Goal: Task Accomplishment & Management: Manage account settings

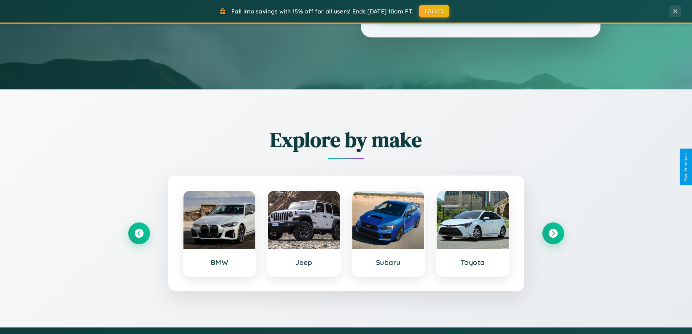
scroll to position [313, 0]
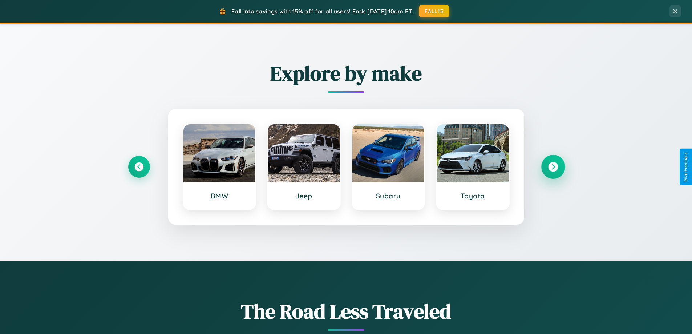
click at [553, 167] on icon at bounding box center [553, 167] width 10 height 10
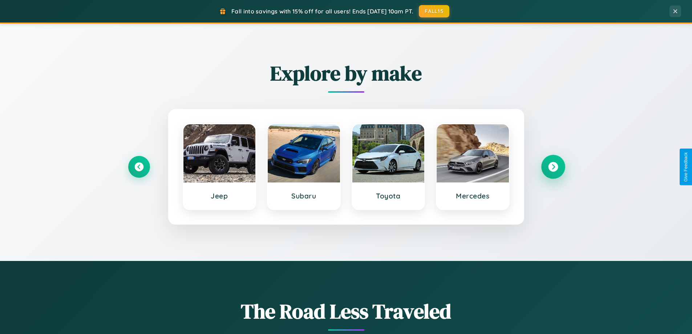
click at [553, 167] on icon at bounding box center [553, 167] width 10 height 10
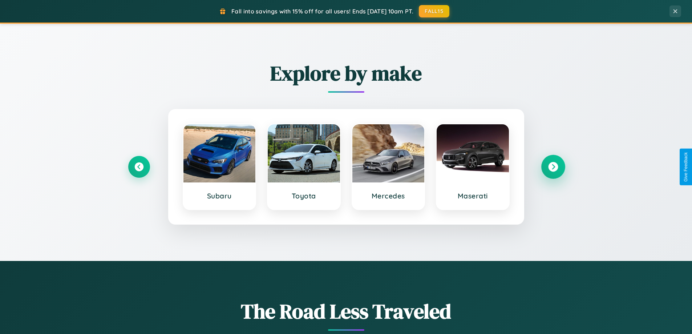
click at [553, 167] on icon at bounding box center [553, 167] width 10 height 10
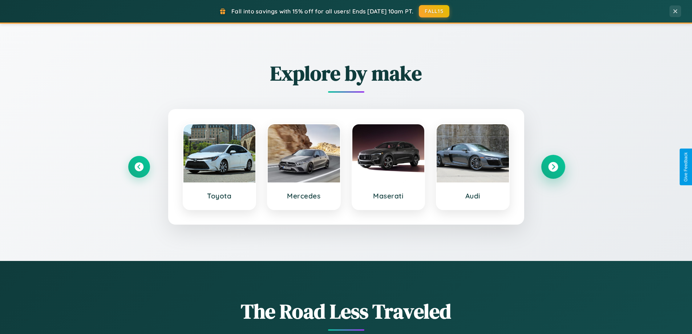
click at [553, 167] on icon at bounding box center [553, 167] width 10 height 10
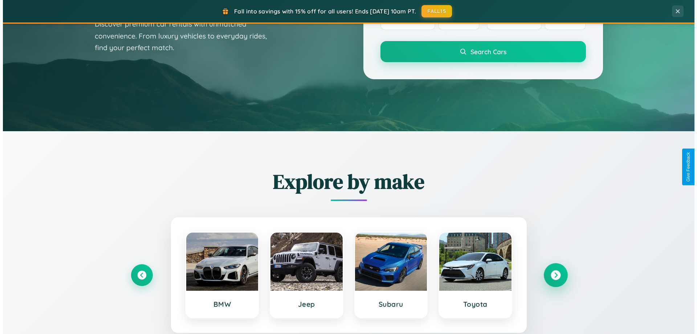
scroll to position [0, 0]
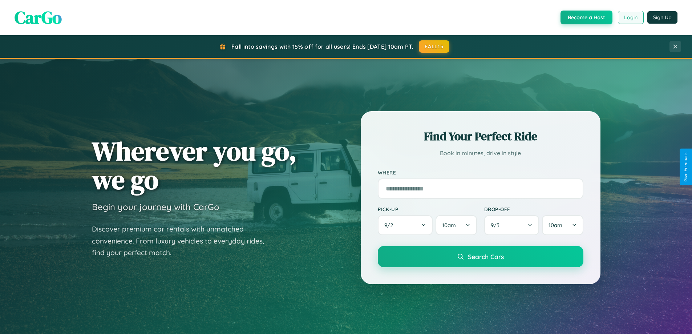
click at [630, 17] on button "Login" at bounding box center [631, 17] width 26 height 13
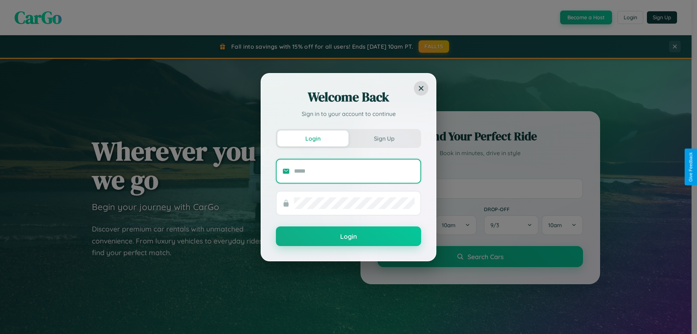
click at [354, 171] on input "text" at bounding box center [354, 171] width 121 height 12
type input "**********"
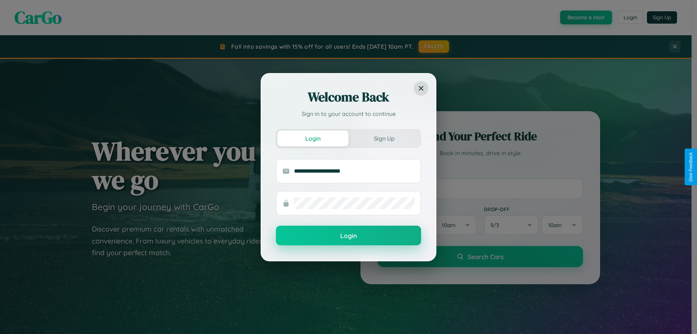
click at [349, 236] on button "Login" at bounding box center [348, 236] width 145 height 20
